Goal: Task Accomplishment & Management: Use online tool/utility

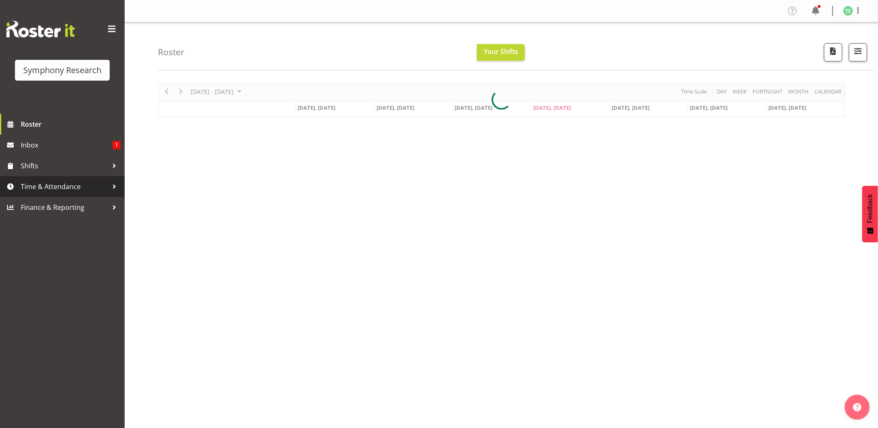
click at [70, 183] on span "Time & Attendance" at bounding box center [64, 186] width 87 height 12
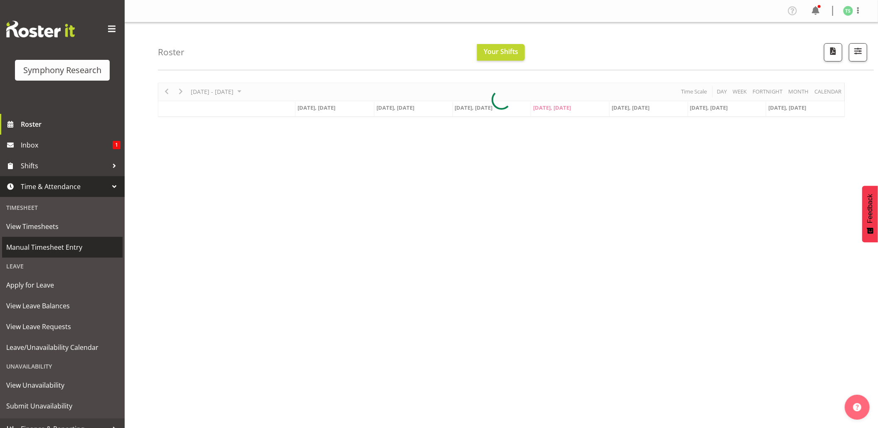
click at [62, 244] on span "Manual Timesheet Entry" at bounding box center [62, 247] width 112 height 12
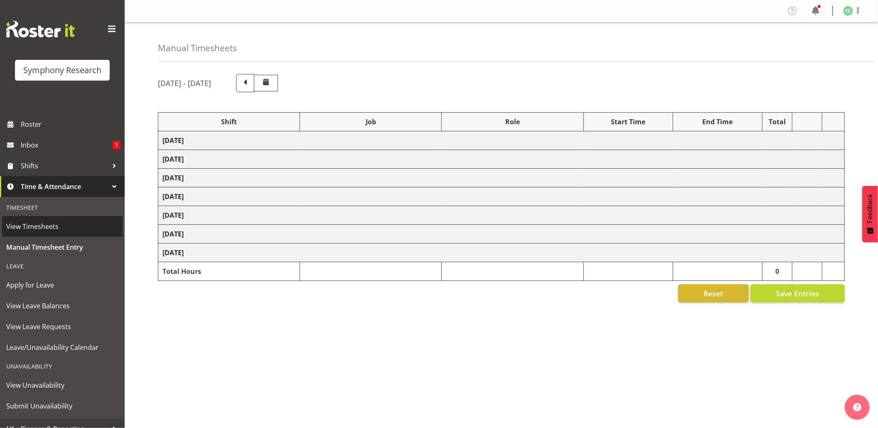
select select "81741"
select select "10587"
select select "47"
select select "81741"
select select "10587"
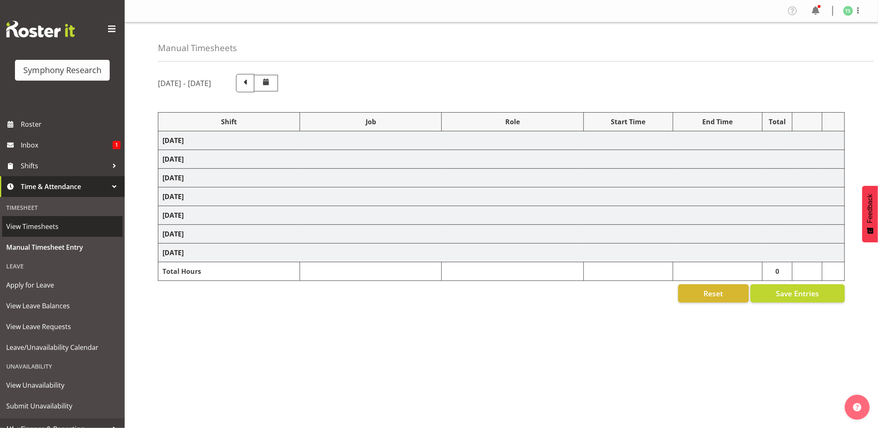
select select "47"
select select "48116"
select select "10587"
select select "47"
select select "56692"
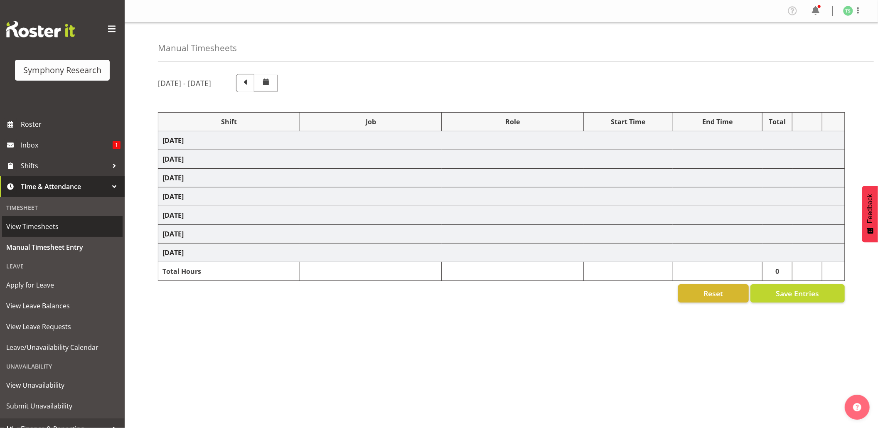
select select "10499"
select select "47"
select select "56692"
select select "10499"
select select "47"
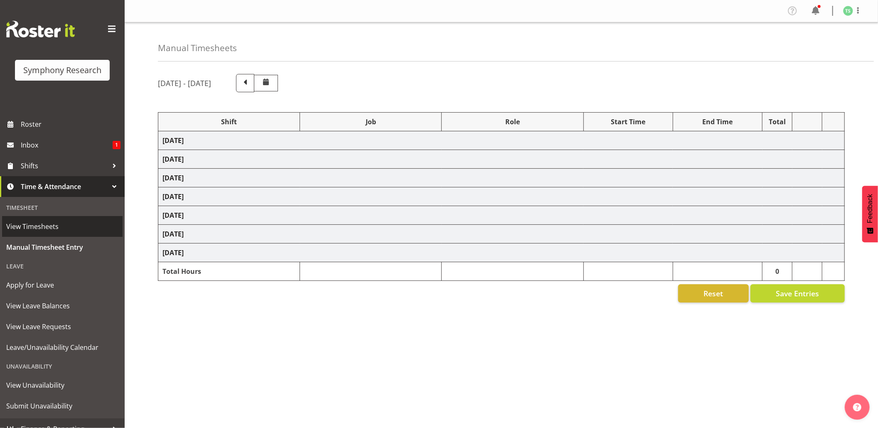
select select "81741"
select select "10587"
select select "47"
select select "81741"
select select "10587"
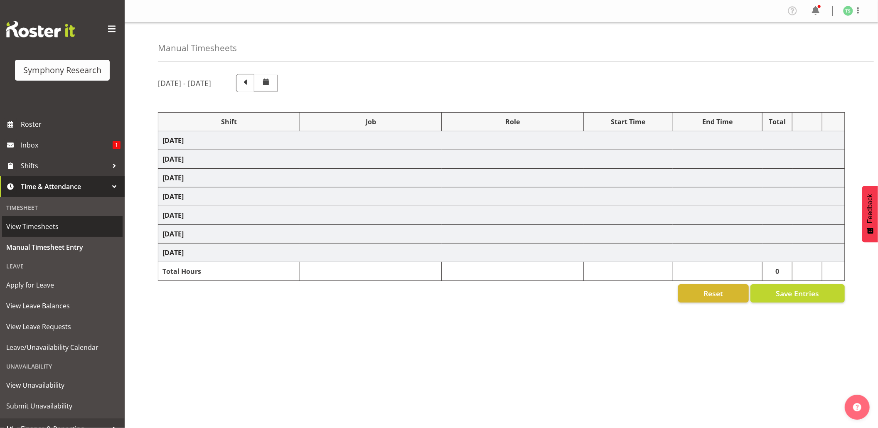
select select "47"
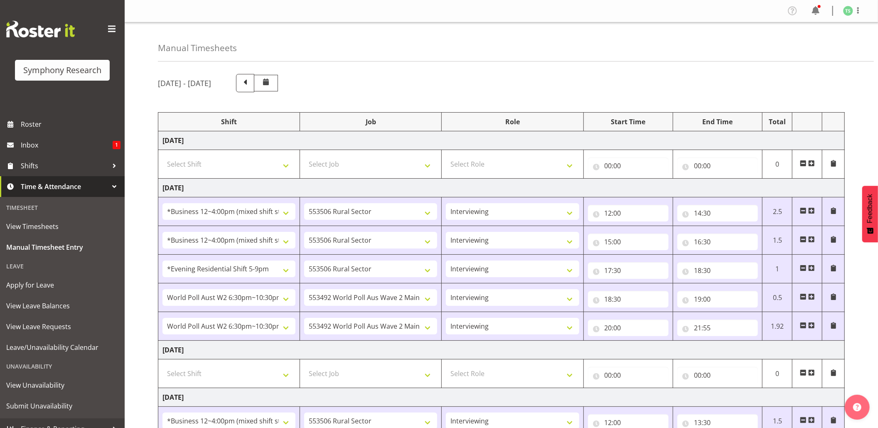
drag, startPoint x: 877, startPoint y: 222, endPoint x: 880, endPoint y: 372, distance: 150.9
click at [878, 383] on html "Symphony Research Roster Inbox 1 Shifts Time & Attendance Timesheet View Timesh…" at bounding box center [439, 214] width 878 height 428
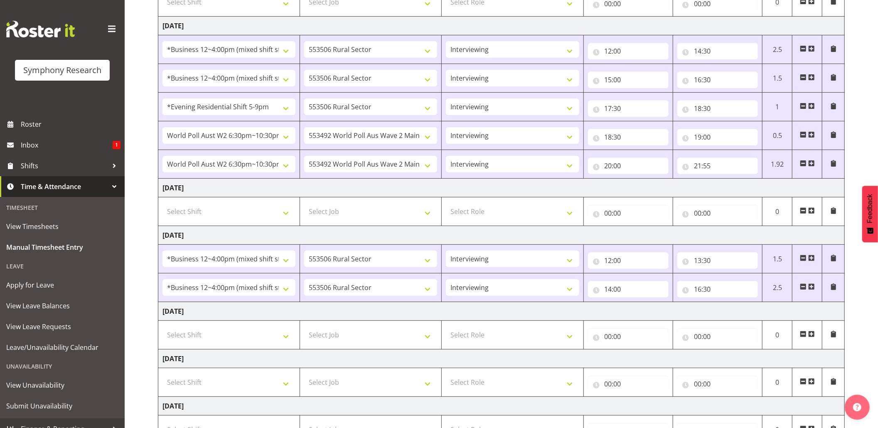
scroll to position [192, 0]
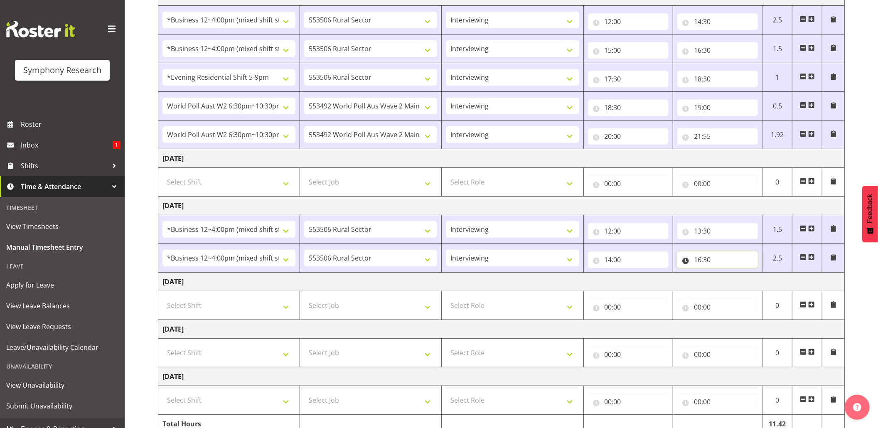
click at [709, 259] on input "16:30" at bounding box center [718, 259] width 81 height 17
click at [754, 282] on select "00 01 02 03 04 05 06 07 08 09 10 11 12 13 14 15 16 17 18 19 20 21 22 23 24 25 2…" at bounding box center [756, 281] width 19 height 17
select select "10"
click at [747, 275] on select "00 01 02 03 04 05 06 07 08 09 10 11 12 13 14 15 16 17 18 19 20 21 22 23 24 25 2…" at bounding box center [756, 281] width 19 height 17
type input "16:10"
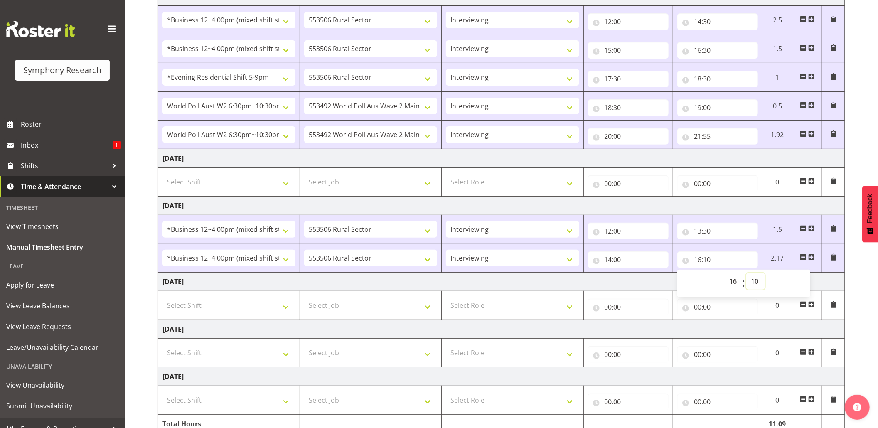
scroll to position [237, 0]
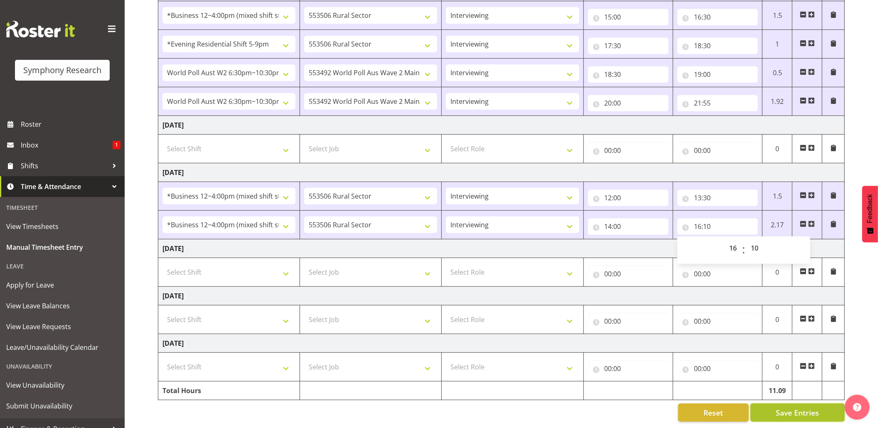
click at [774, 407] on button "Save Entries" at bounding box center [798, 413] width 94 height 18
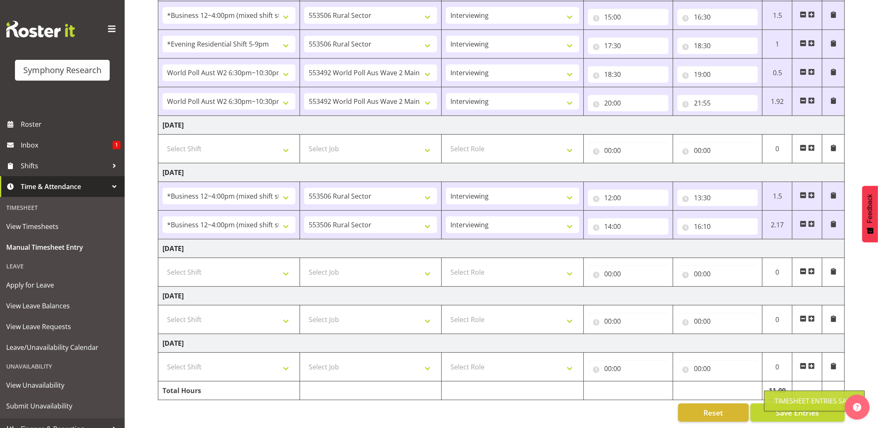
drag, startPoint x: 772, startPoint y: 402, endPoint x: 777, endPoint y: 397, distance: 7.4
click at [774, 402] on div "Timesheet Entries Save" at bounding box center [814, 401] width 101 height 21
click at [25, 168] on span "Shifts" at bounding box center [64, 166] width 87 height 12
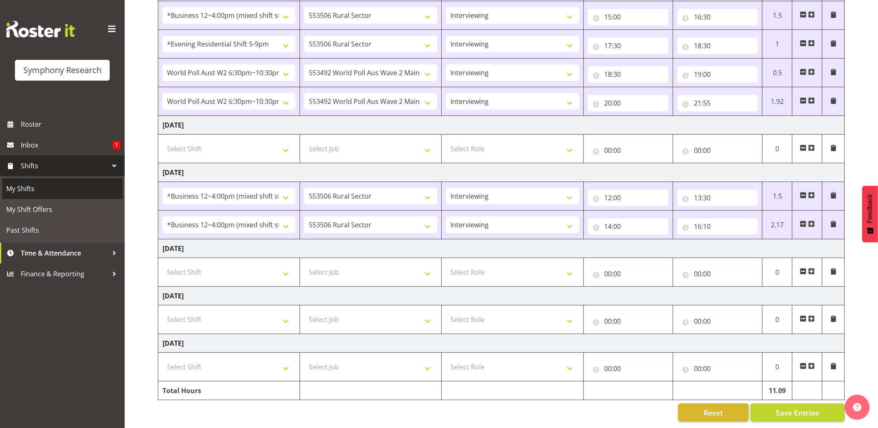
click at [24, 190] on span "My Shifts" at bounding box center [62, 188] width 112 height 12
